Goal: Check status: Check status

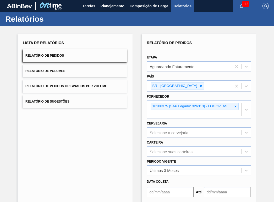
scroll to position [42, 0]
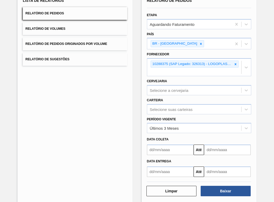
click at [122, 166] on div "Lista de Relatórios Relatório de Pedidos Relatório de Volumes Relatório de Pedi…" at bounding box center [75, 97] width 115 height 211
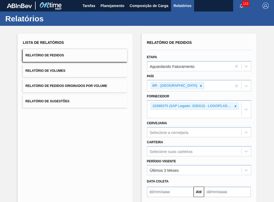
scroll to position [0, 0]
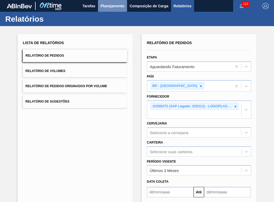
click at [110, 4] on span "Planejamento" at bounding box center [112, 6] width 24 height 6
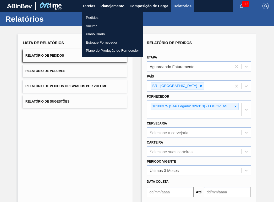
click at [99, 16] on li "Pedidos" at bounding box center [112, 18] width 61 height 8
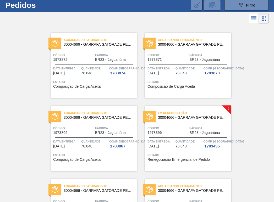
scroll to position [26, 0]
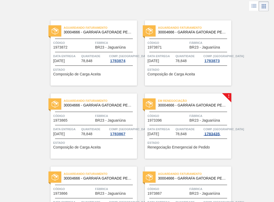
click at [214, 134] on div "1783435" at bounding box center [211, 134] width 17 height 4
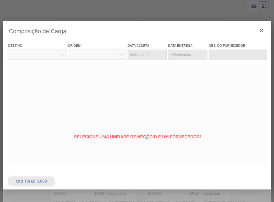
type coleta "[DATE]"
type entrega "[DATE]"
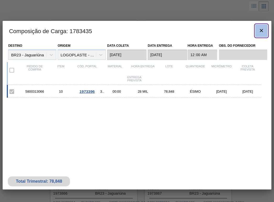
click at [261, 27] on button "botão de ícone" at bounding box center [261, 31] width 13 height 13
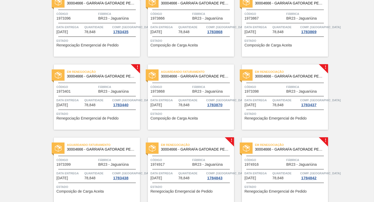
scroll to position [131, 0]
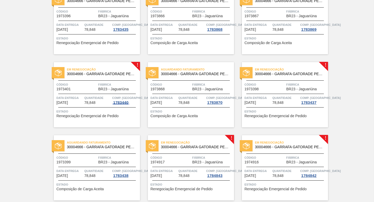
click at [120, 101] on div "1783440" at bounding box center [120, 103] width 17 height 4
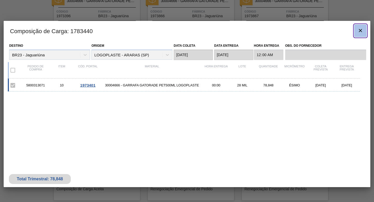
click at [273, 30] on icon "botão de ícone" at bounding box center [360, 30] width 3 height 3
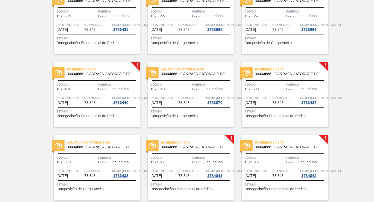
click at [273, 102] on div "1783437" at bounding box center [308, 103] width 17 height 4
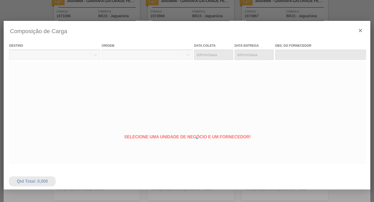
type coleta "[DATE]"
type entrega "[DATE]"
